Goal: Find specific page/section: Find specific page/section

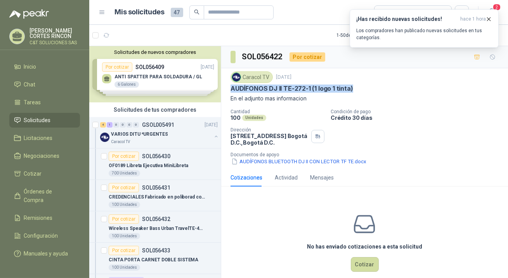
scroll to position [176, 0]
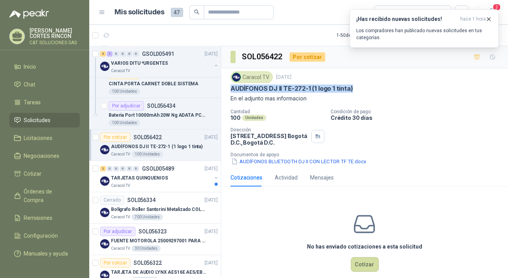
click at [39, 121] on span "Solicitudes" at bounding box center [37, 120] width 27 height 9
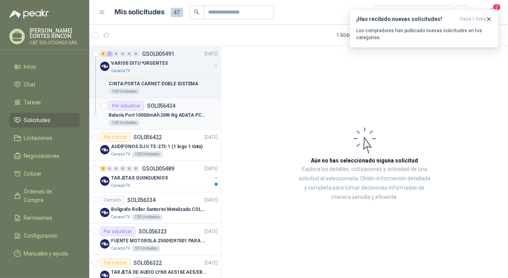
click at [130, 104] on div "Por adjudicar" at bounding box center [126, 105] width 35 height 9
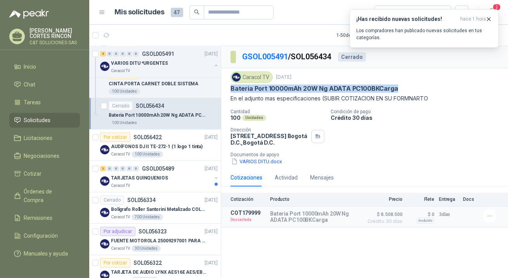
drag, startPoint x: 231, startPoint y: 87, endPoint x: 398, endPoint y: 91, distance: 167.3
click at [398, 91] on div "Bateria Port 10000mAh 20W Ng ADATA PC100BKCarga" at bounding box center [365, 89] width 268 height 8
copy p "Bateria Port 10000mAh 20W Ng ADATA PC100BKCarga"
click at [274, 89] on p "Bateria Port 10000mAh 20W Ng ADATA PC100BKCarga" at bounding box center [315, 89] width 168 height 8
click at [281, 217] on p "Bateria Port 10000mAh 20W Ng ADATA PC100BKCarga" at bounding box center [314, 217] width 89 height 12
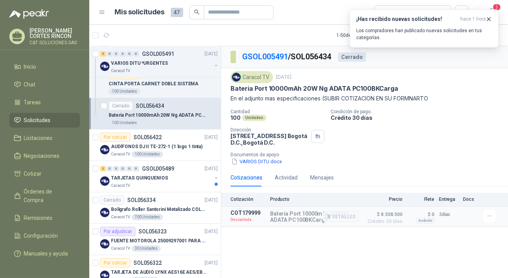
click at [235, 215] on p "COT179999" at bounding box center [248, 213] width 35 height 6
click at [279, 222] on p "Bateria Port 10000mAh 20W Ng ADATA PC100BKCarga" at bounding box center [314, 217] width 89 height 12
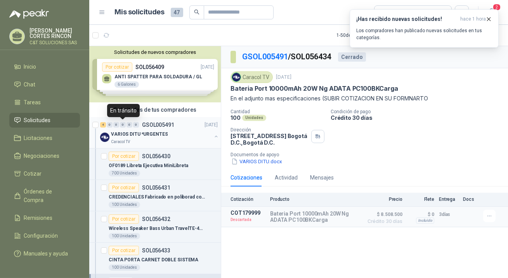
click at [124, 123] on div "0" at bounding box center [123, 124] width 6 height 5
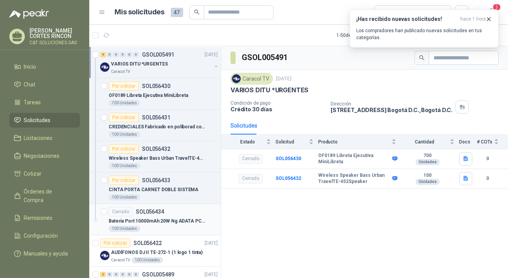
scroll to position [141, 0]
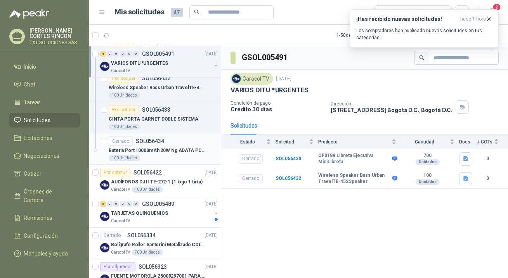
click at [127, 148] on p "Bateria Port 10000mAh 20W Ng ADATA PC100BKCarga" at bounding box center [157, 150] width 97 height 7
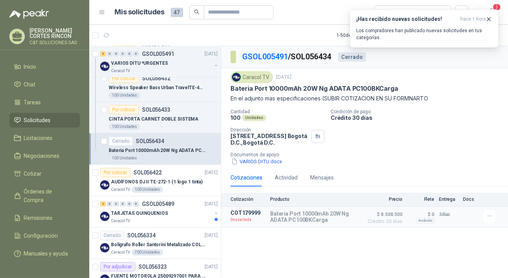
click at [122, 140] on div "Cerrado" at bounding box center [121, 141] width 24 height 9
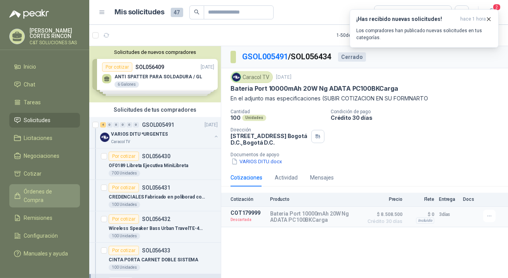
click at [58, 191] on span "Órdenes de Compra" at bounding box center [48, 195] width 49 height 17
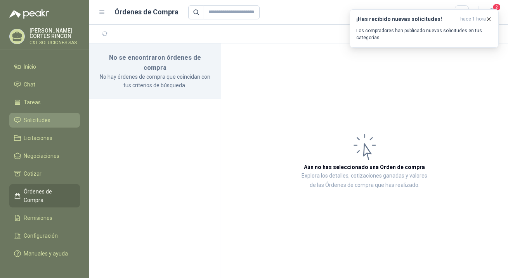
click at [40, 118] on span "Solicitudes" at bounding box center [37, 120] width 27 height 9
